Goal: Find specific page/section: Find specific page/section

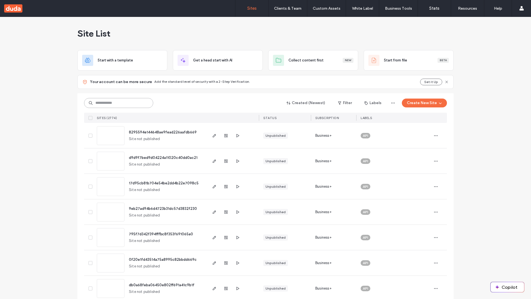
click at [119, 103] on input at bounding box center [118, 103] width 69 height 10
type input "**********"
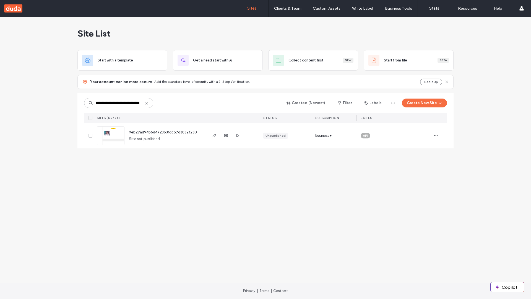
click at [163, 132] on span "9eb27ad94b6d4723b31dc57d3832f230" at bounding box center [163, 132] width 68 height 4
